Goal: Transaction & Acquisition: Purchase product/service

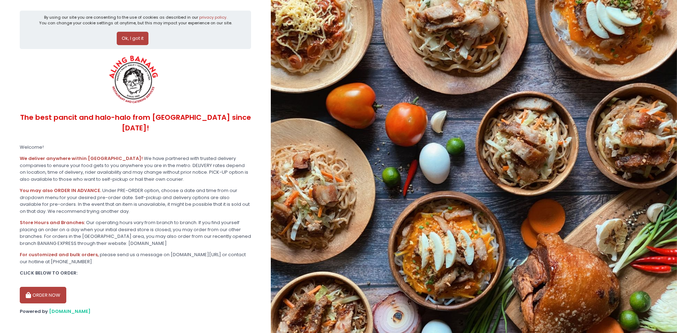
click at [44, 287] on button "ORDER NOW" at bounding box center [43, 295] width 47 height 17
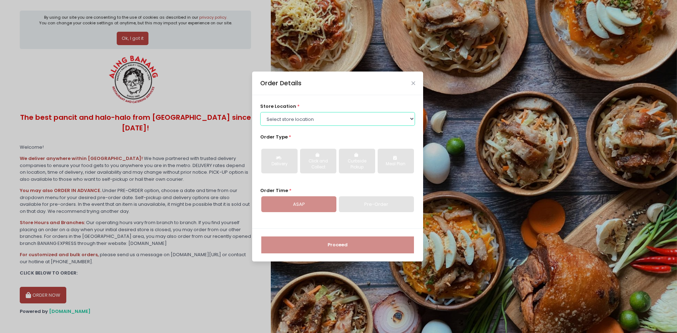
click at [412, 118] on select "Select store location ALING [GEOGRAPHIC_DATA] - [GEOGRAPHIC_DATA][PERSON_NAME] …" at bounding box center [337, 118] width 155 height 13
select select "61445fa8c0144a0f30d77b95"
click at [260, 112] on select "Select store location ALING [GEOGRAPHIC_DATA] - [GEOGRAPHIC_DATA][PERSON_NAME] …" at bounding box center [337, 118] width 155 height 13
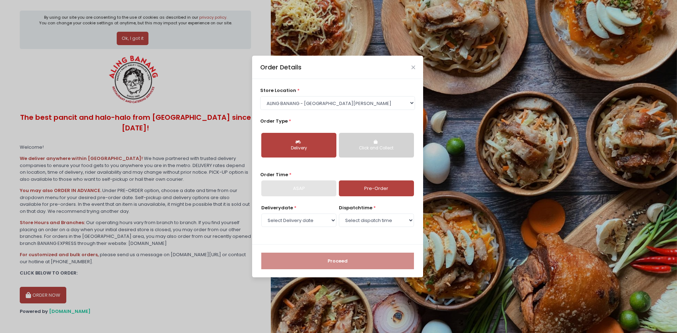
click at [311, 147] on div "Delivery" at bounding box center [298, 148] width 65 height 6
click at [360, 189] on link "Pre-Order" at bounding box center [376, 189] width 75 height 16
click at [334, 220] on select "Select Delivery date [DATE] [DATE] [DATE] [DATE] [DATE] [DATE] [DATE]" at bounding box center [298, 220] width 75 height 13
select select "[DATE]"
click at [261, 214] on select "Select Delivery date [DATE] [DATE] [DATE] [DATE] [DATE] [DATE] [DATE]" at bounding box center [298, 220] width 75 height 13
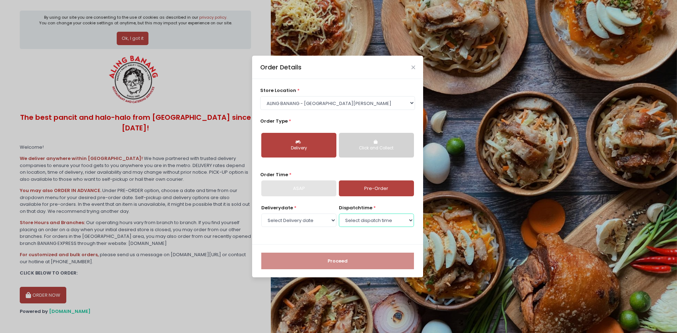
click at [391, 219] on select "Select dispatch time 09:00 AM - 09:30 AM 09:30 AM - 10:00 AM 10:00 AM - 10:30 A…" at bounding box center [376, 220] width 75 height 13
select select "11:00"
click at [339, 214] on select "Select dispatch time 09:00 AM - 09:30 AM 09:30 AM - 10:00 AM 10:00 AM - 10:30 A…" at bounding box center [376, 220] width 75 height 13
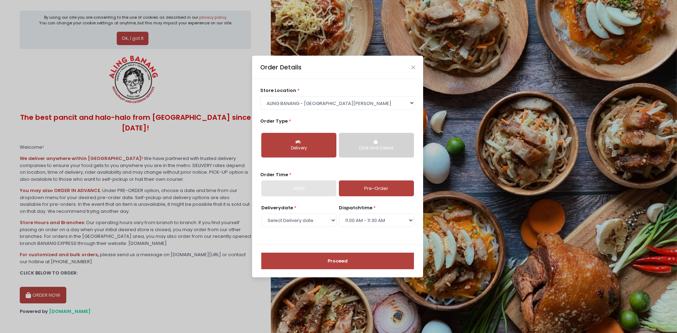
click at [336, 260] on button "Proceed" at bounding box center [337, 261] width 153 height 17
